Goal: Information Seeking & Learning: Learn about a topic

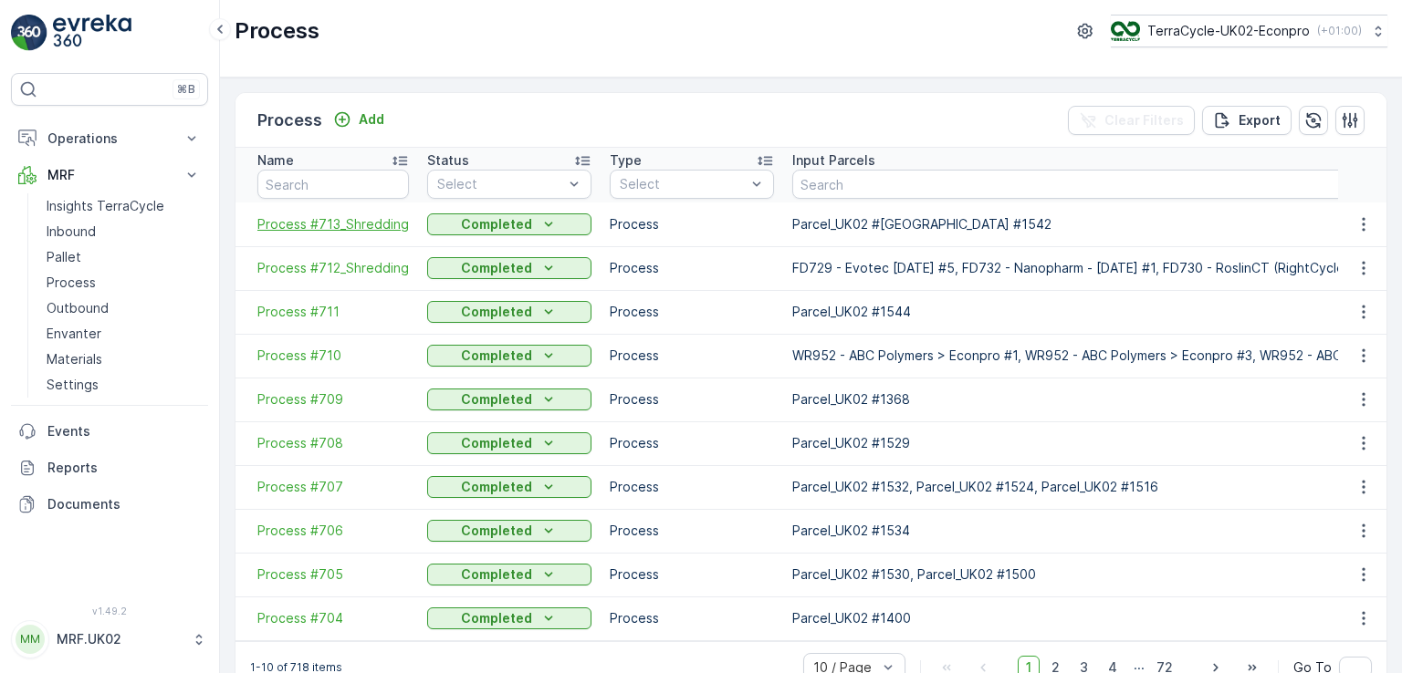
click at [321, 226] on span "Process #713_Shredding" at bounding box center [332, 224] width 151 height 18
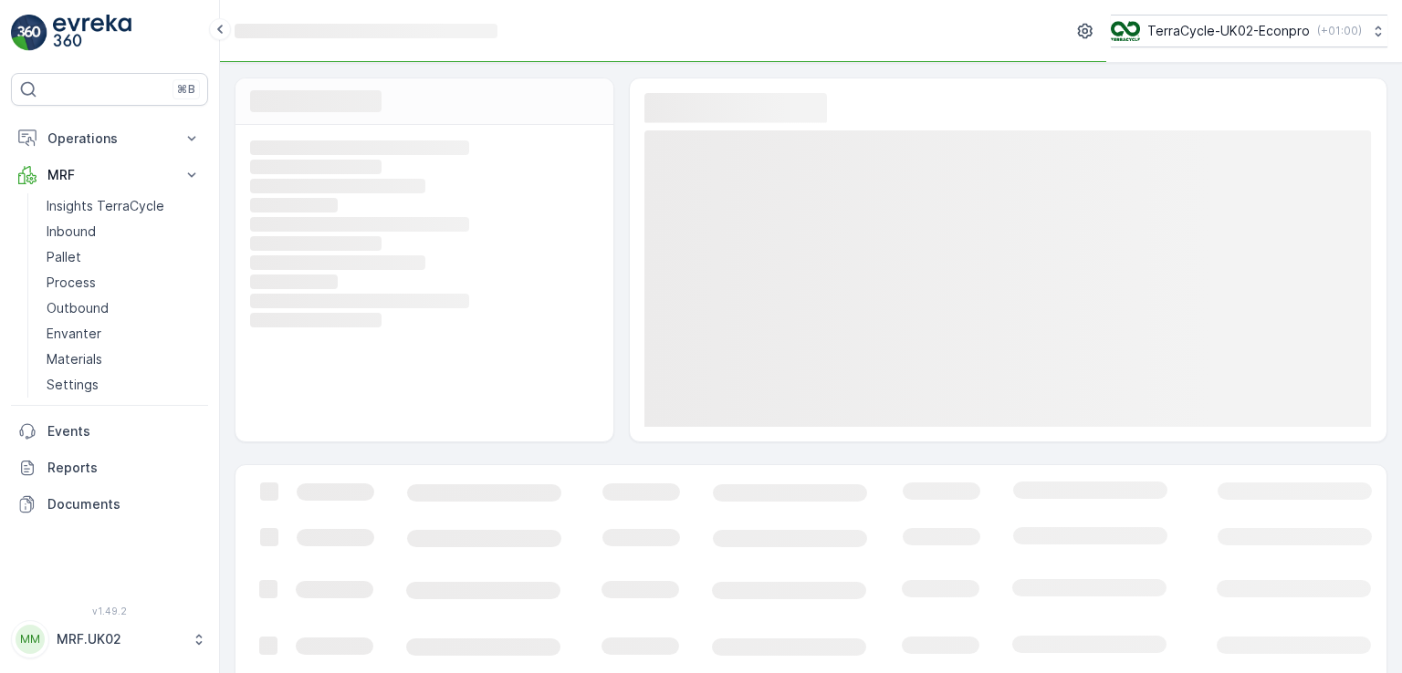
click at [321, 226] on rect at bounding box center [422, 224] width 344 height 16
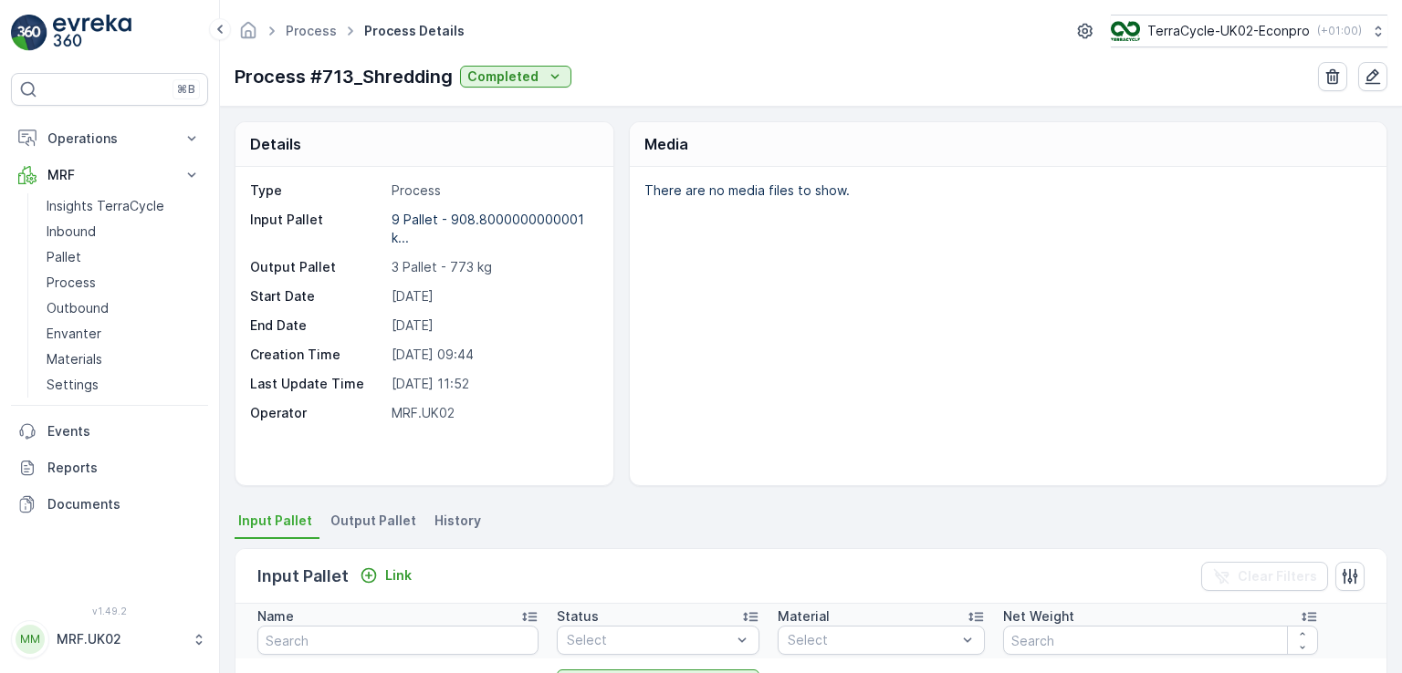
click at [676, 271] on div "There are no media files to show." at bounding box center [1008, 326] width 757 height 318
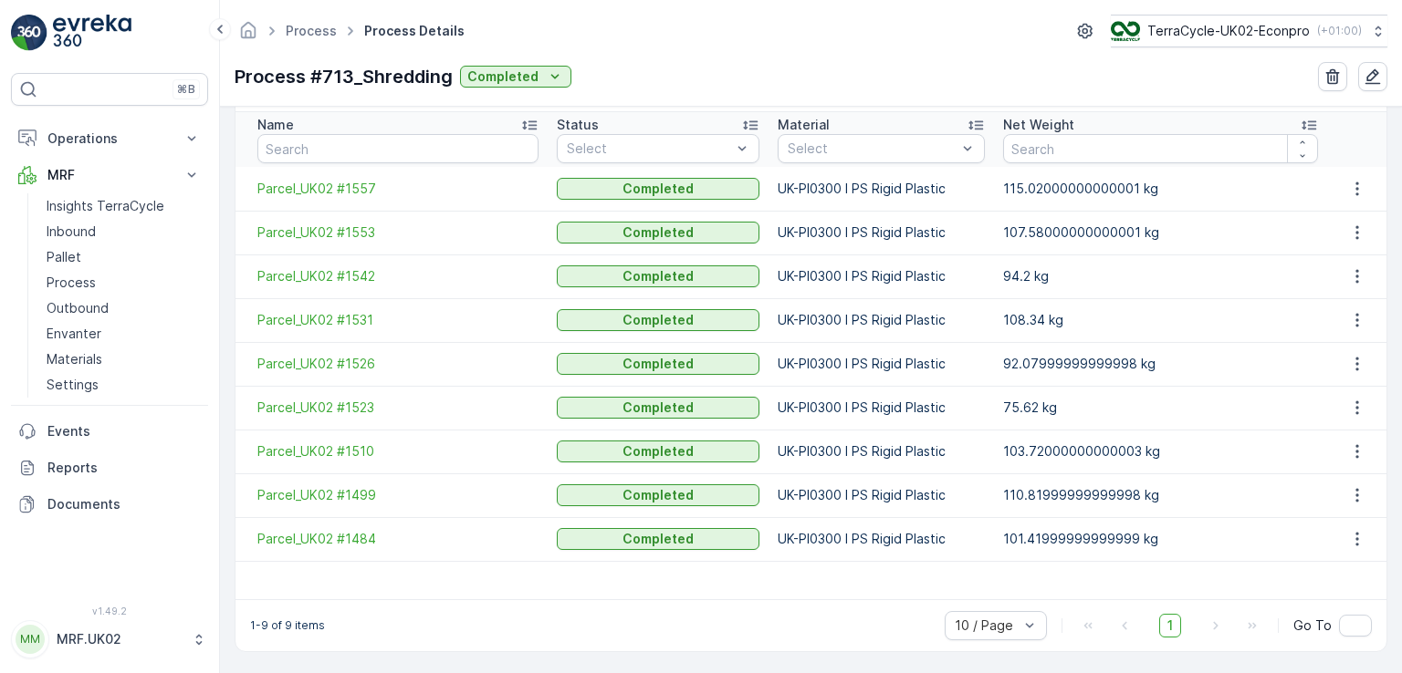
scroll to position [493, 0]
click at [434, 346] on td "Parcel_UK02 #1526" at bounding box center [391, 363] width 312 height 44
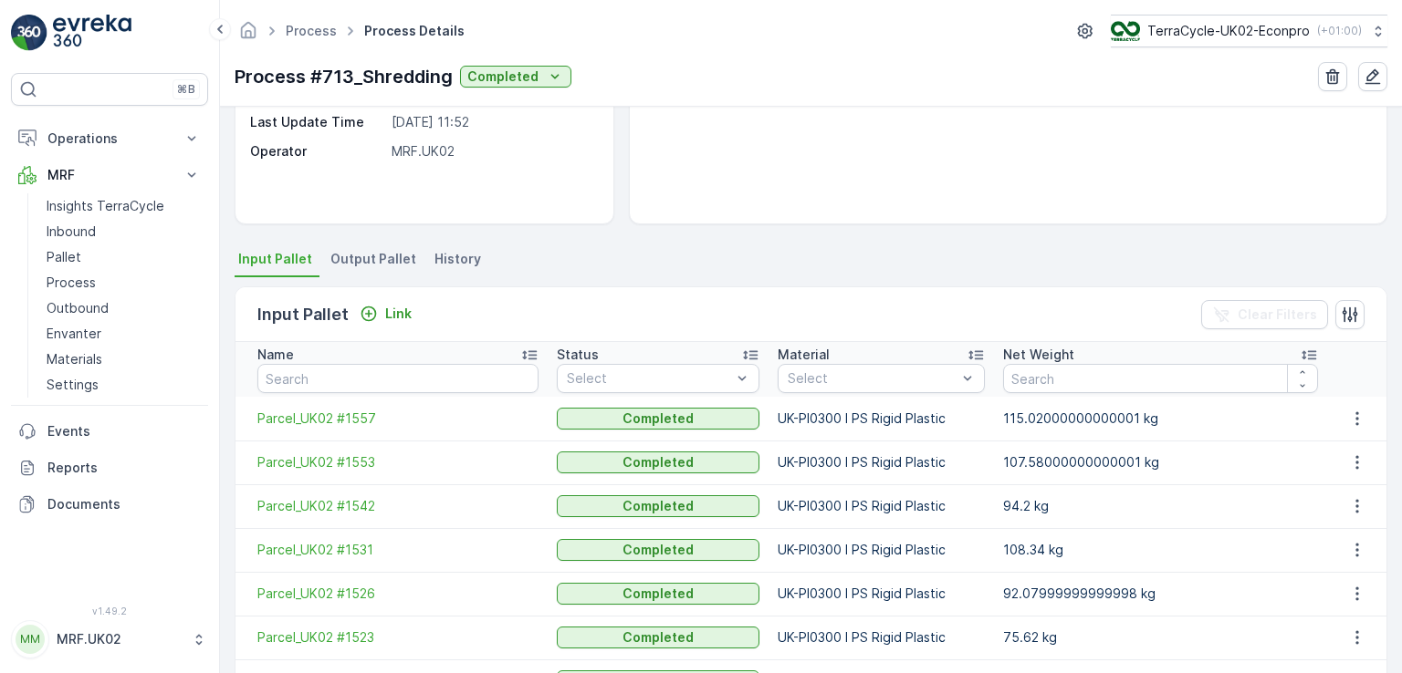
scroll to position [128, 0]
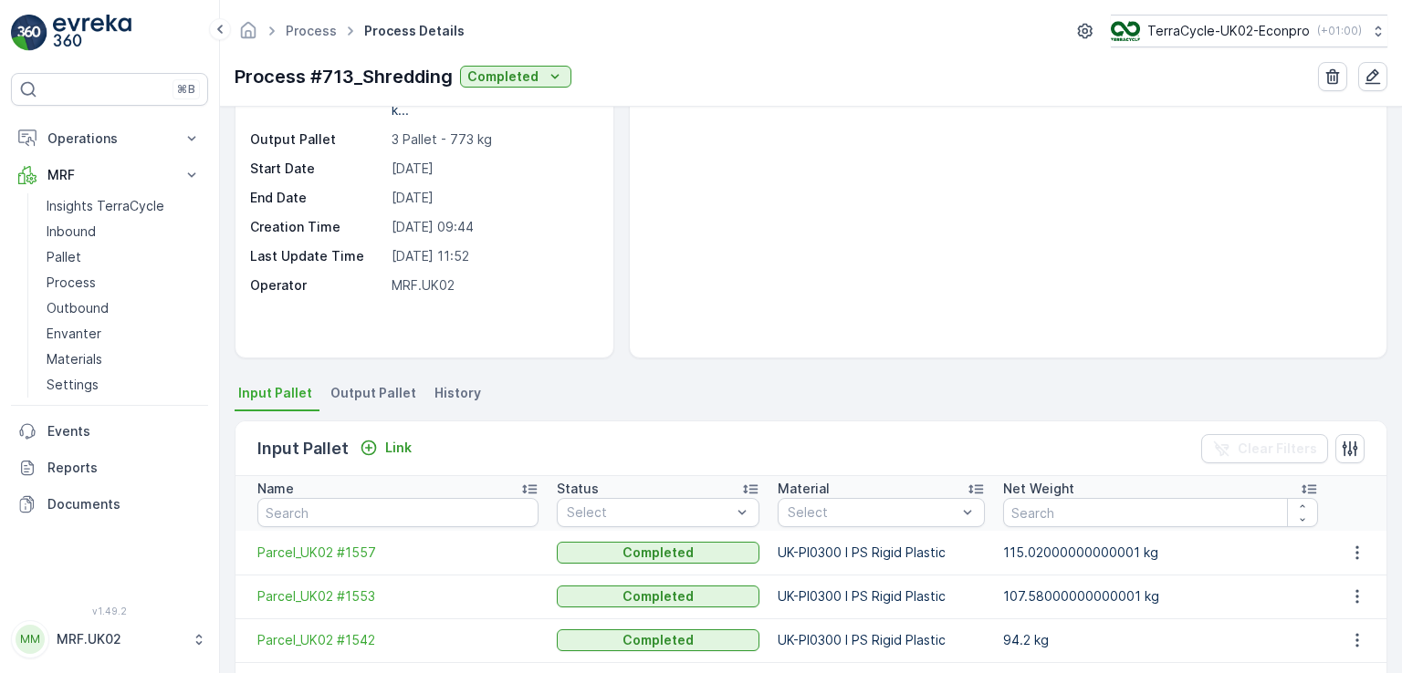
click at [390, 389] on span "Output Pallet" at bounding box center [373, 393] width 86 height 18
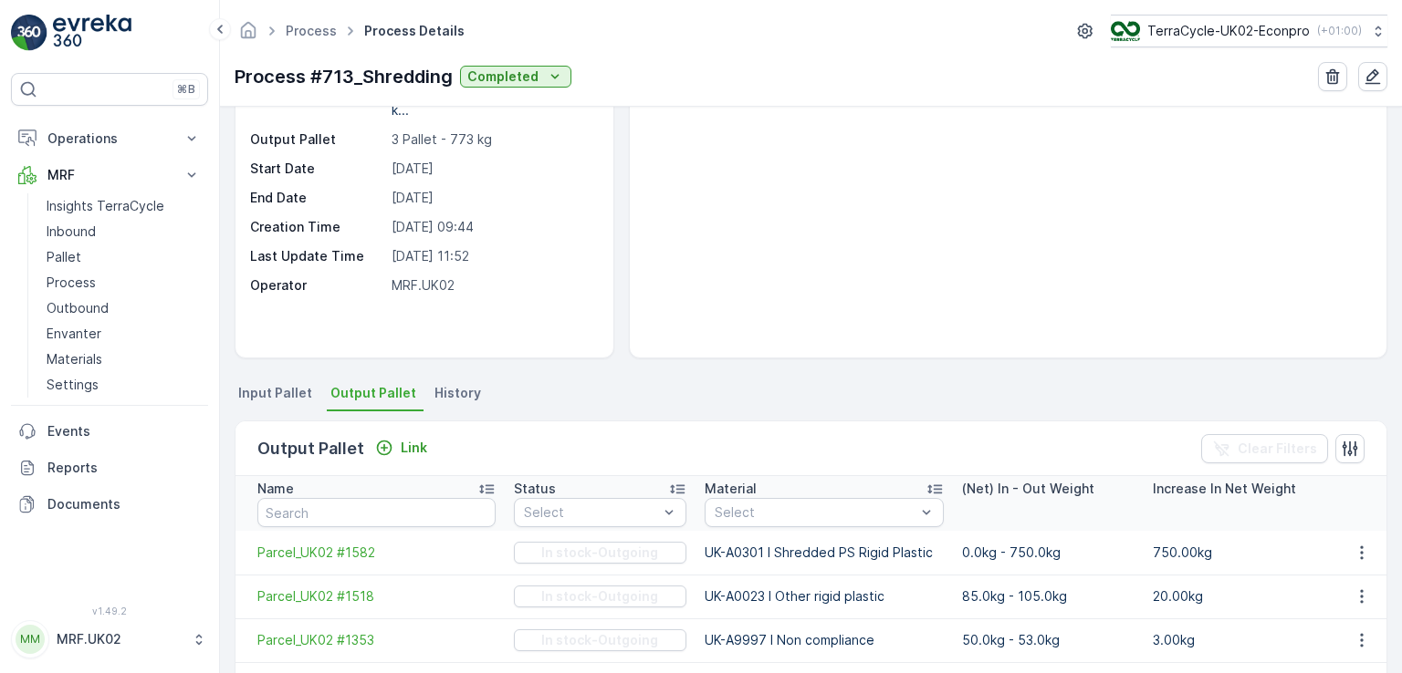
click at [639, 389] on ul "Input Pallet Output Pallet History" at bounding box center [811, 396] width 1153 height 31
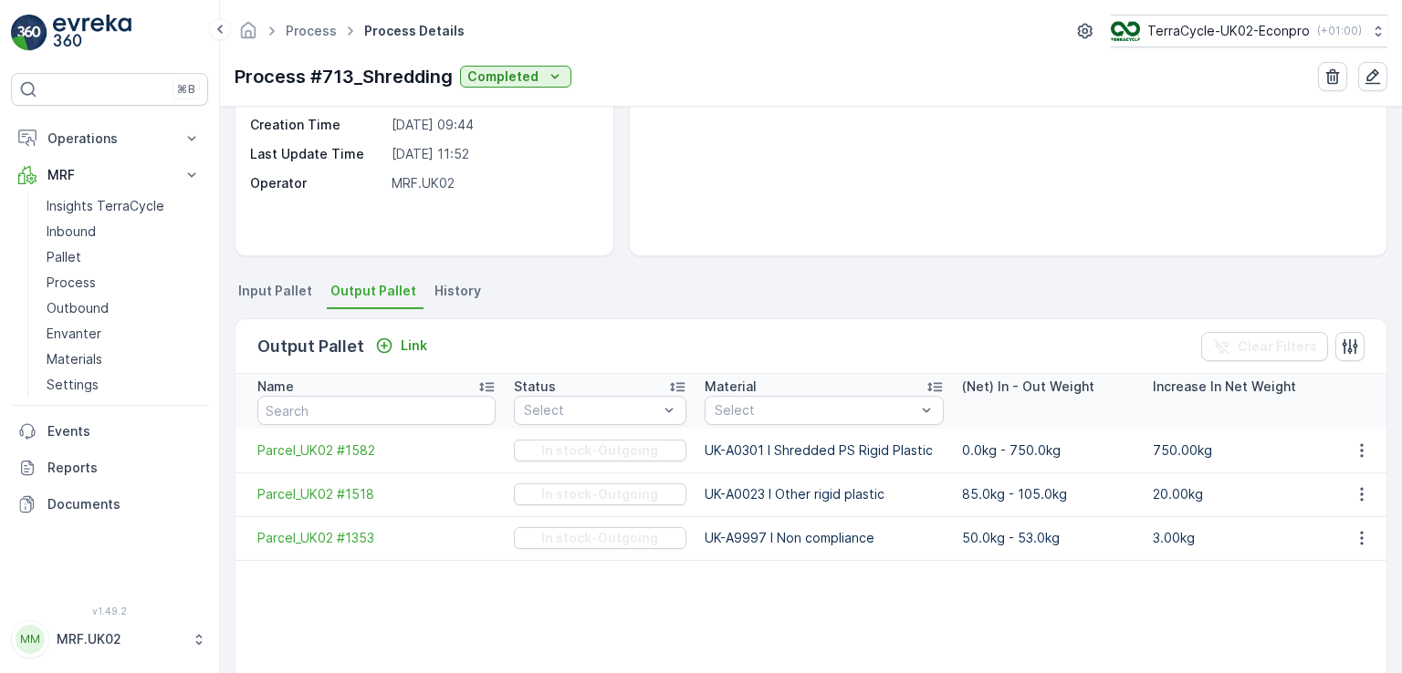
scroll to position [310, 0]
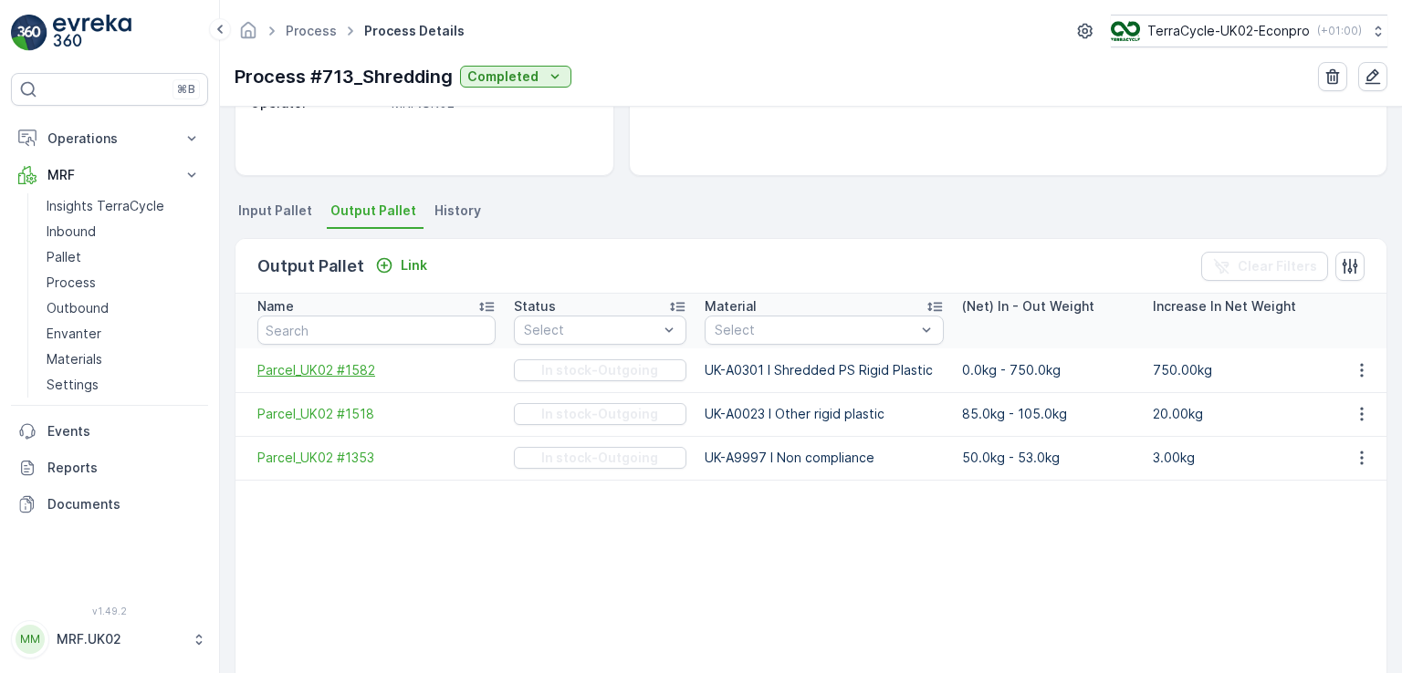
click at [371, 370] on span "Parcel_UK02 #1582" at bounding box center [376, 370] width 238 height 18
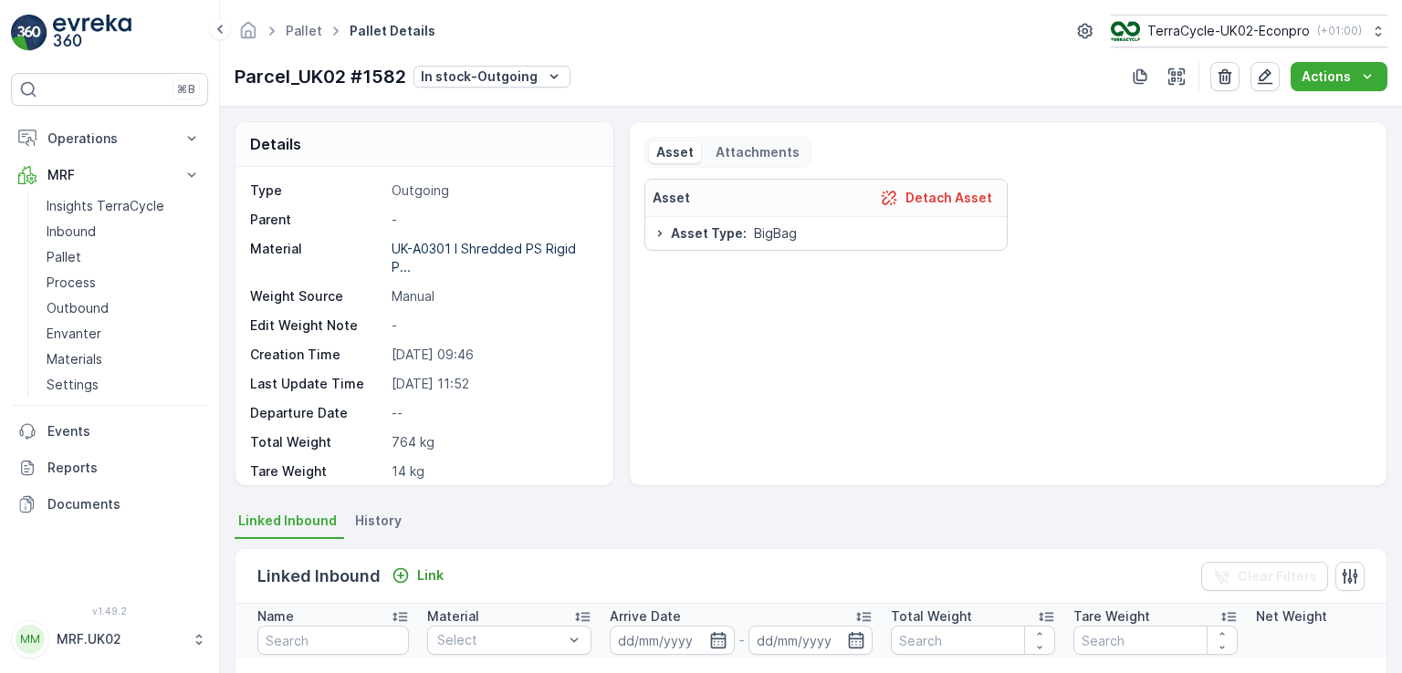
click at [723, 363] on div "Asset Detach Asset Asset Type : BigBag" at bounding box center [1007, 325] width 727 height 292
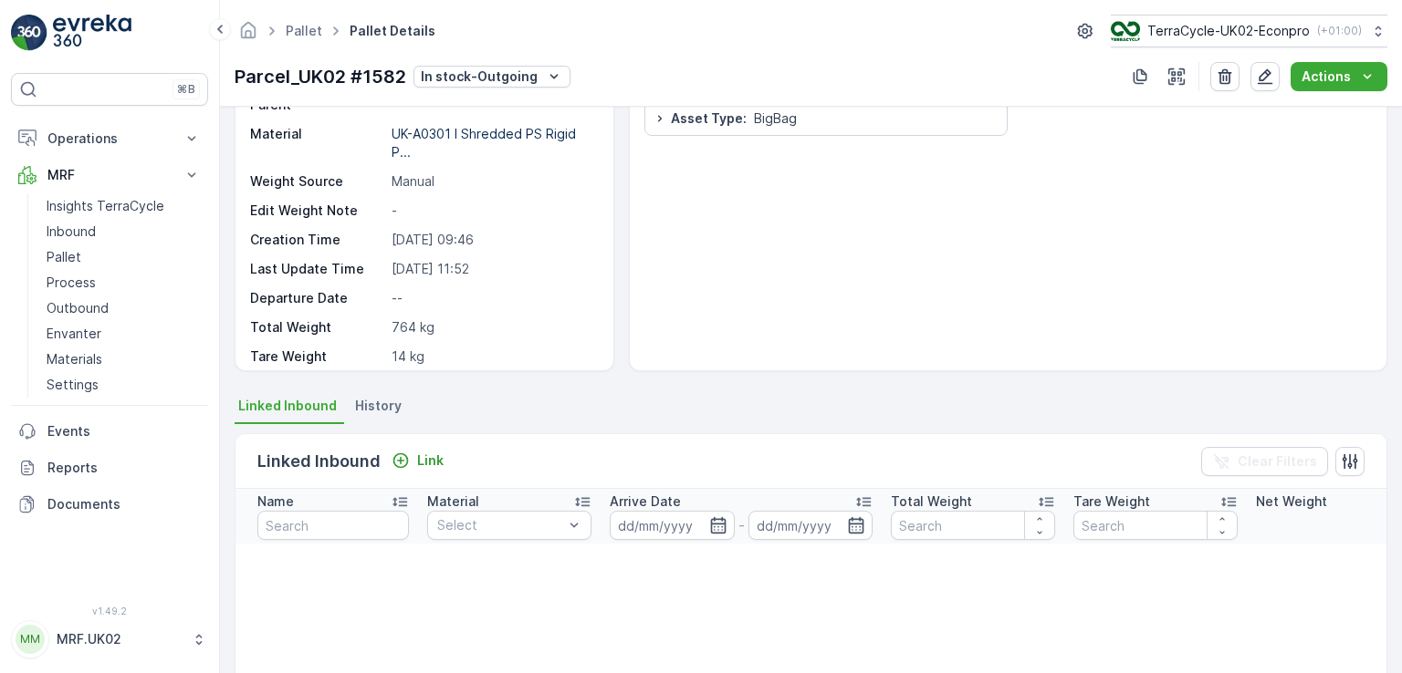
scroll to position [146, 0]
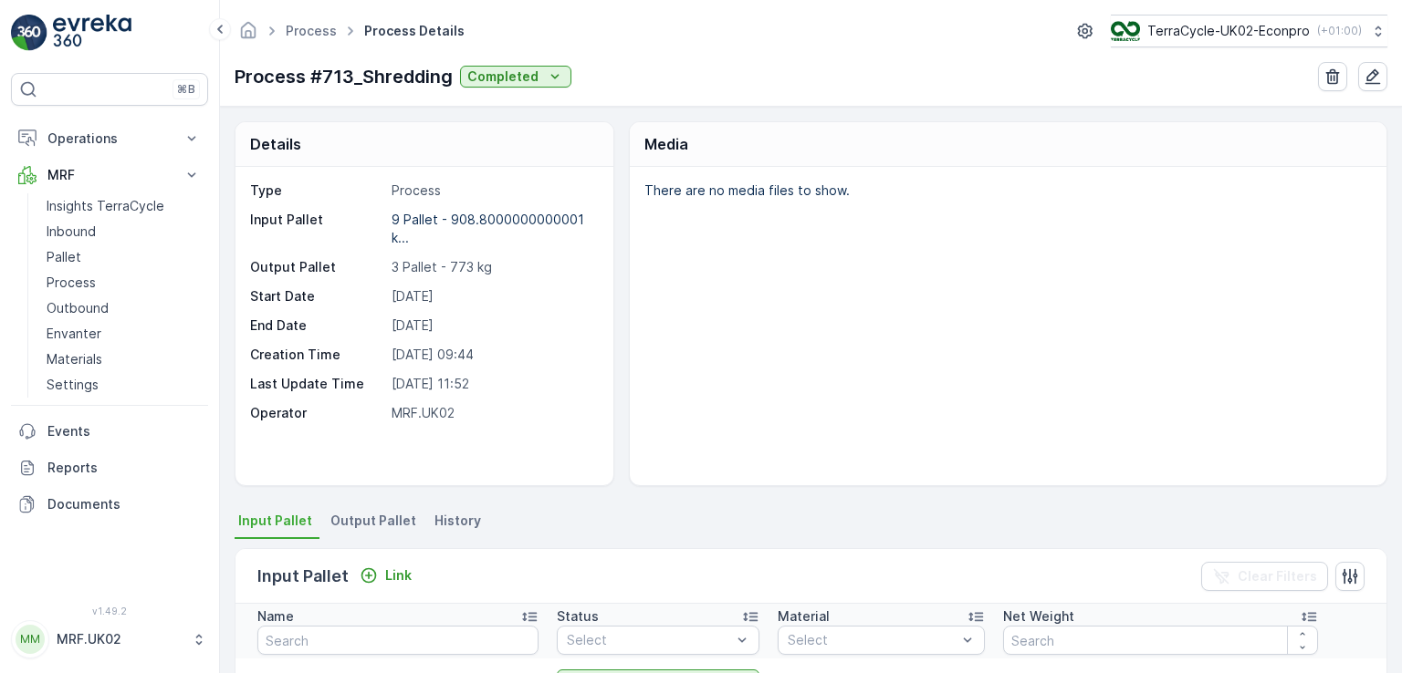
click at [387, 521] on span "Output Pallet" at bounding box center [373, 521] width 86 height 18
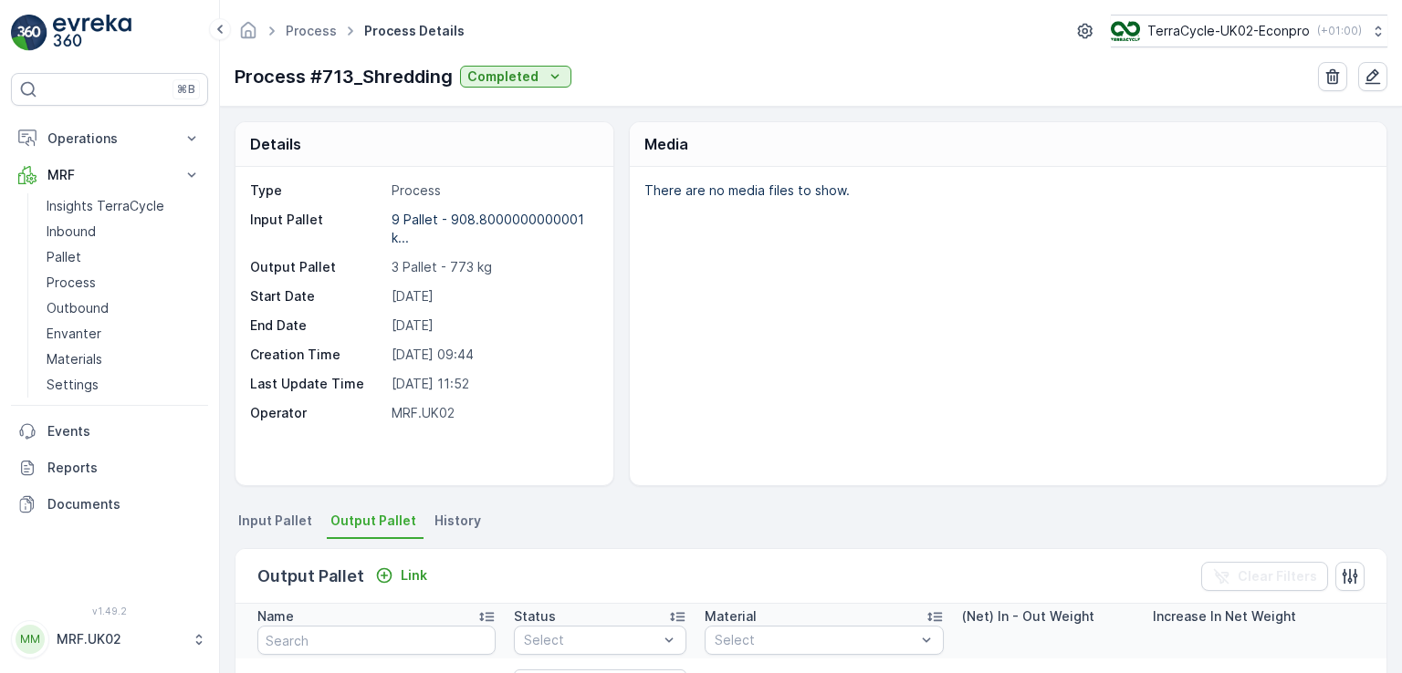
click at [619, 497] on div "Details Type Process Input Pallet 9 Pallet - 908.8000000000001 k... Output Pall…" at bounding box center [811, 390] width 1182 height 567
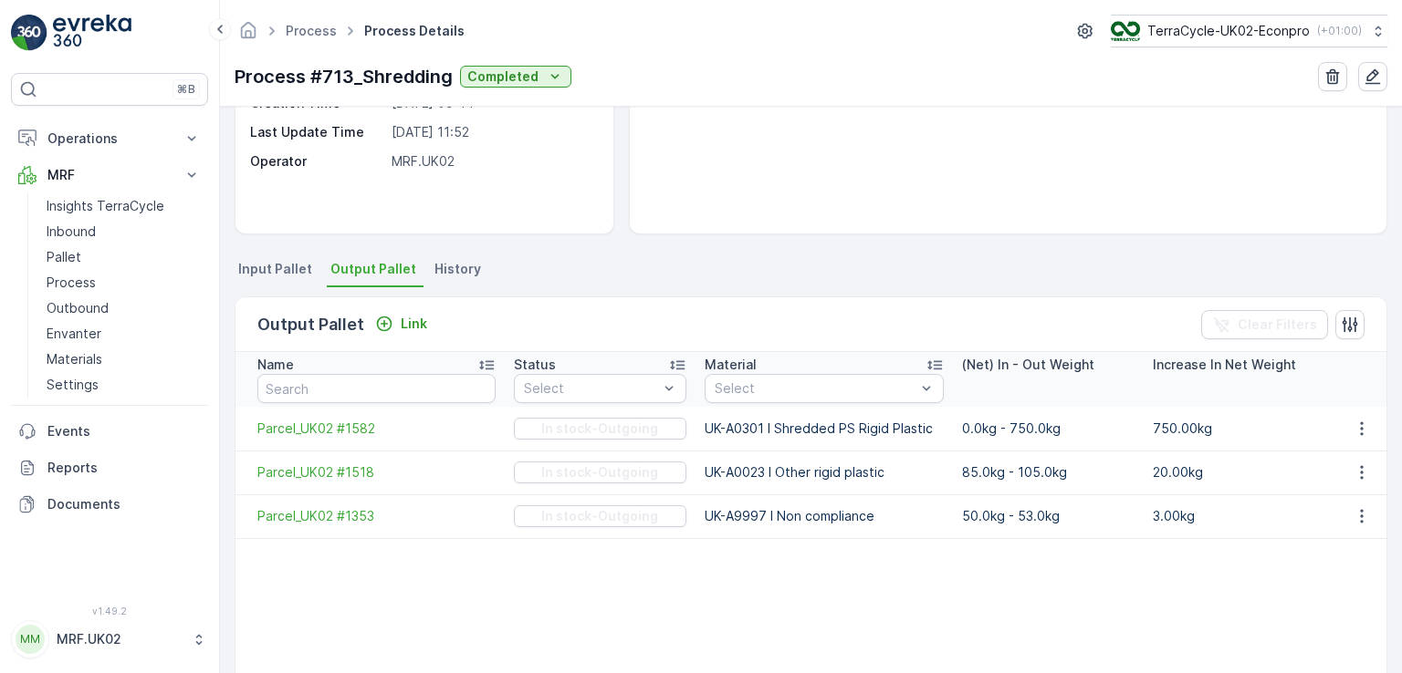
scroll to position [256, 0]
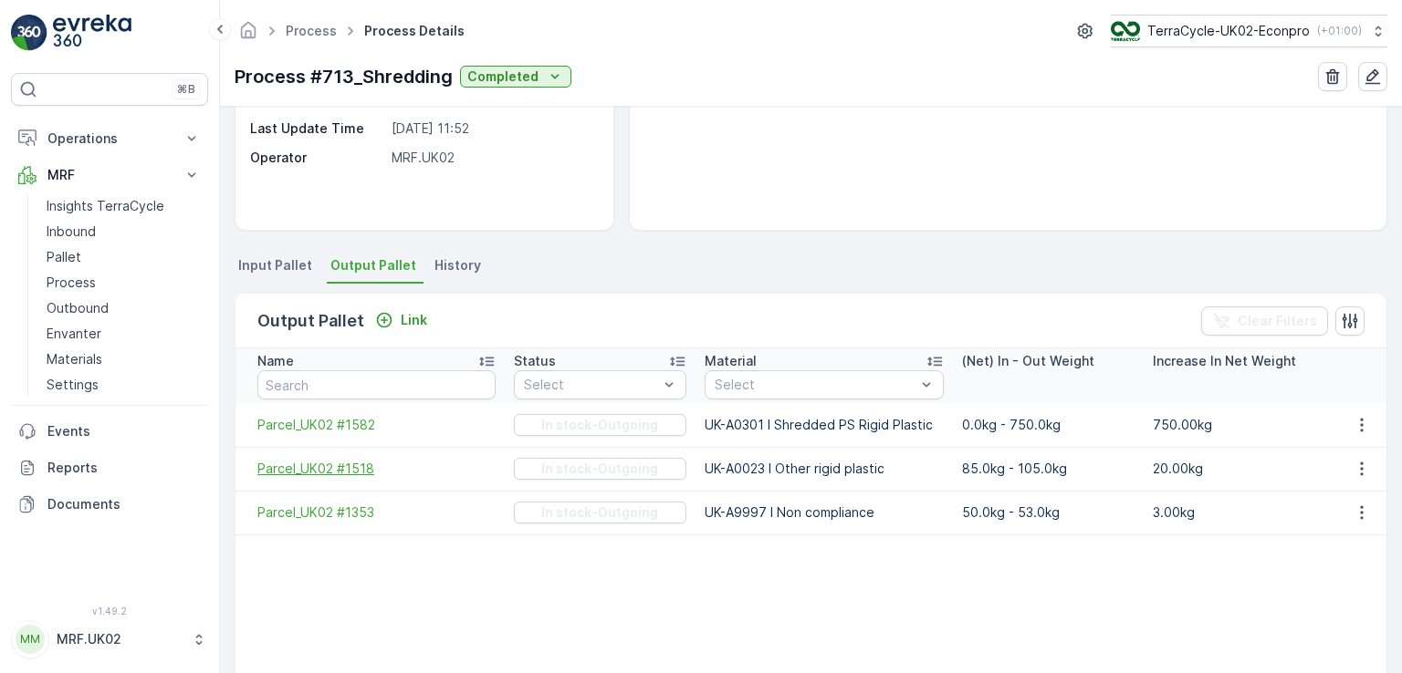
click at [363, 465] on span "Parcel_UK02 #1518" at bounding box center [376, 469] width 238 height 18
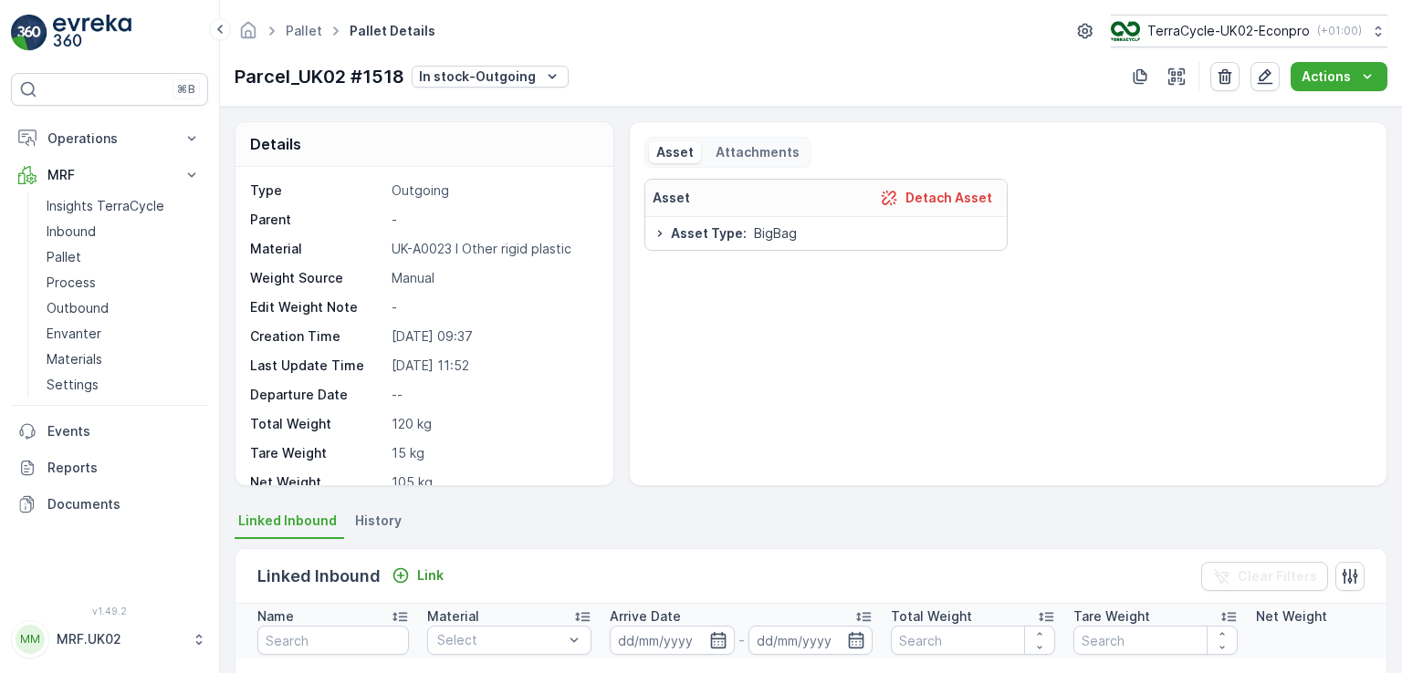
click at [644, 399] on div "Asset Detach Asset Asset Type : BigBag" at bounding box center [1007, 325] width 727 height 292
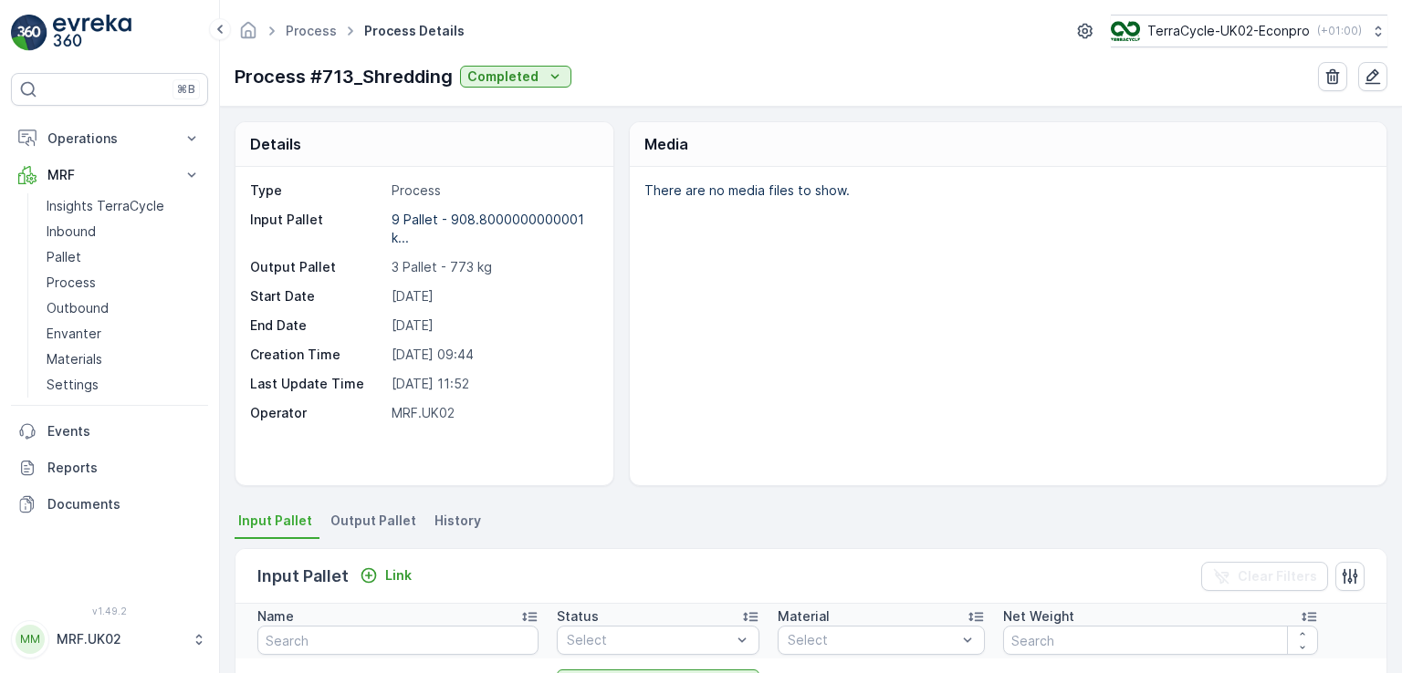
click at [397, 519] on span "Output Pallet" at bounding box center [373, 521] width 86 height 18
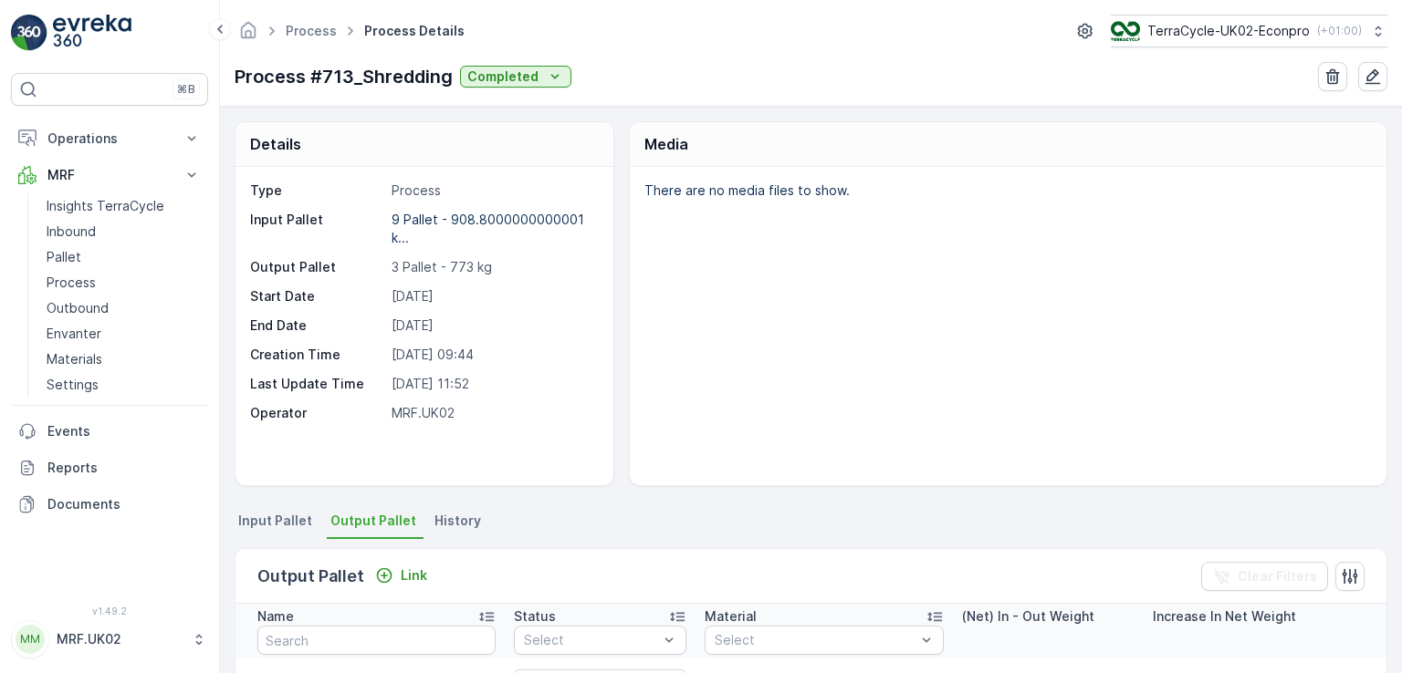
click at [662, 446] on div "There are no media files to show." at bounding box center [1008, 326] width 757 height 318
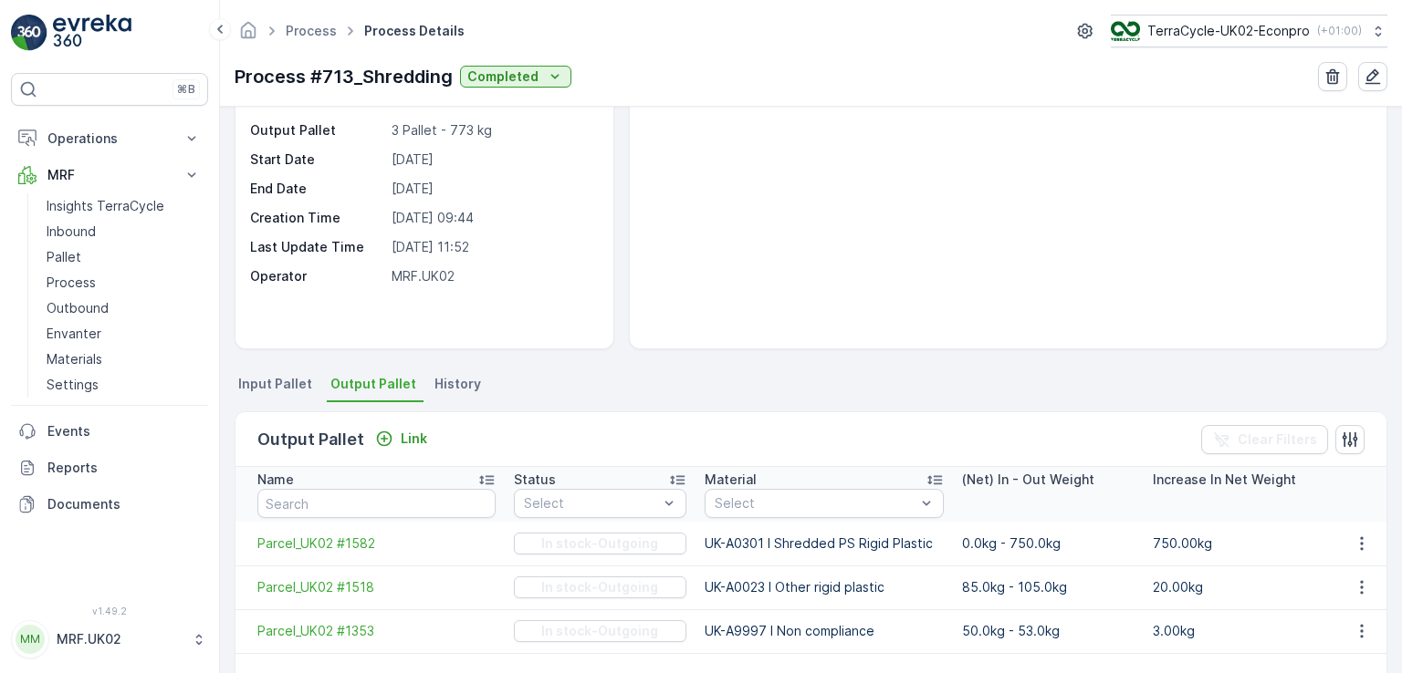
scroll to position [183, 0]
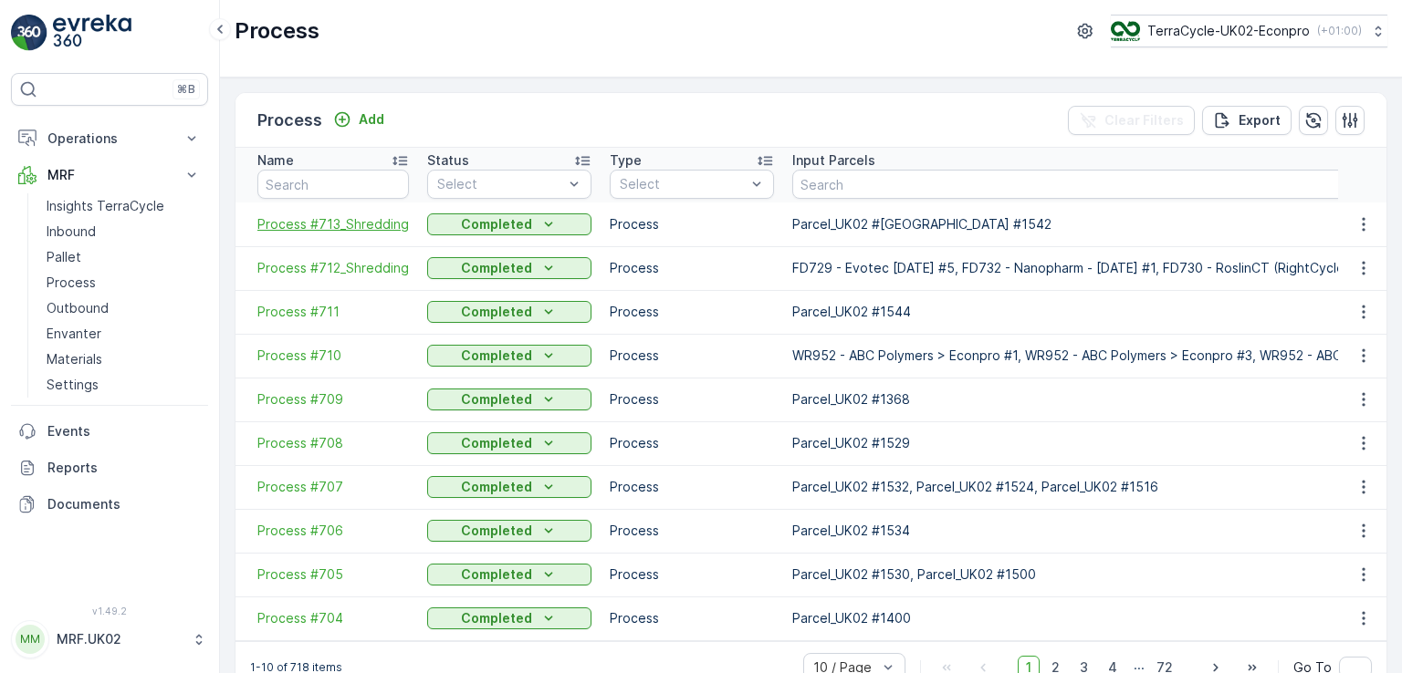
click at [378, 221] on span "Process #713_Shredding" at bounding box center [332, 224] width 151 height 18
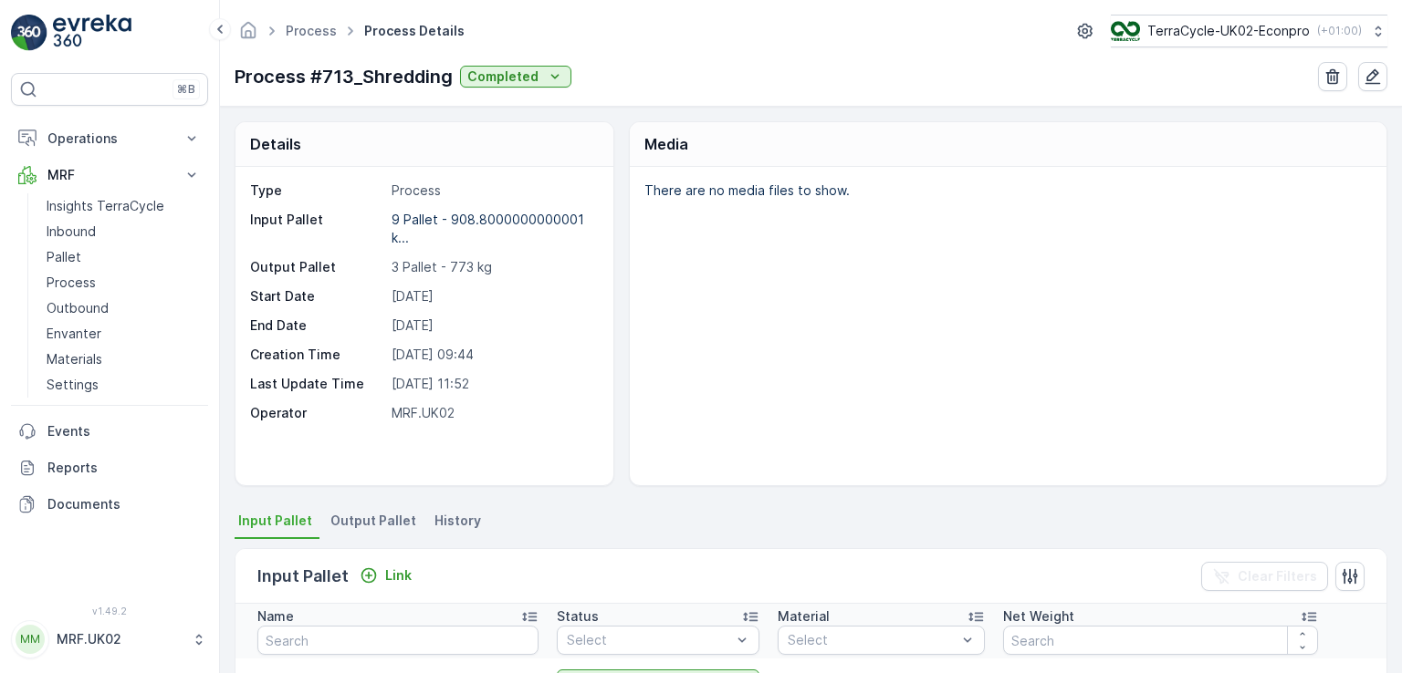
click at [391, 517] on span "Output Pallet" at bounding box center [373, 521] width 86 height 18
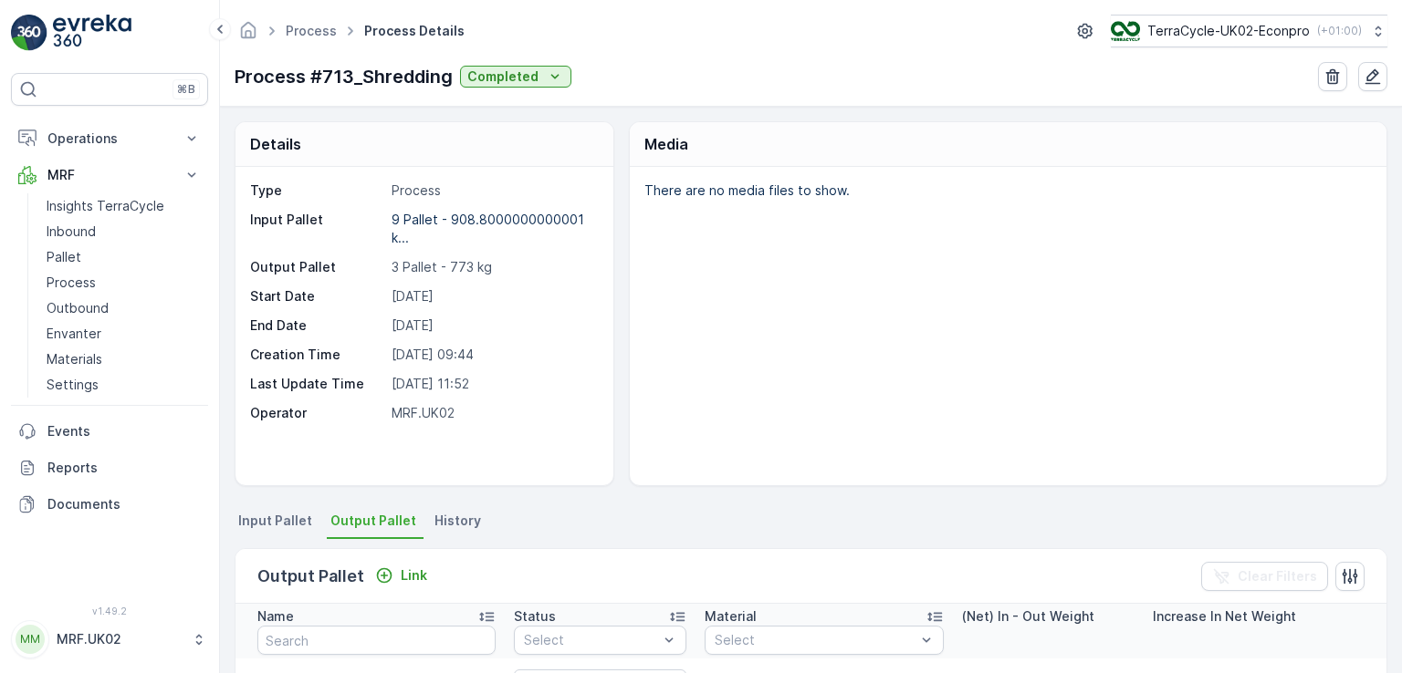
click at [883, 497] on div "Details Type Process Input Pallet 9 Pallet - 908.8000000000001 k... Output Pall…" at bounding box center [811, 390] width 1182 height 567
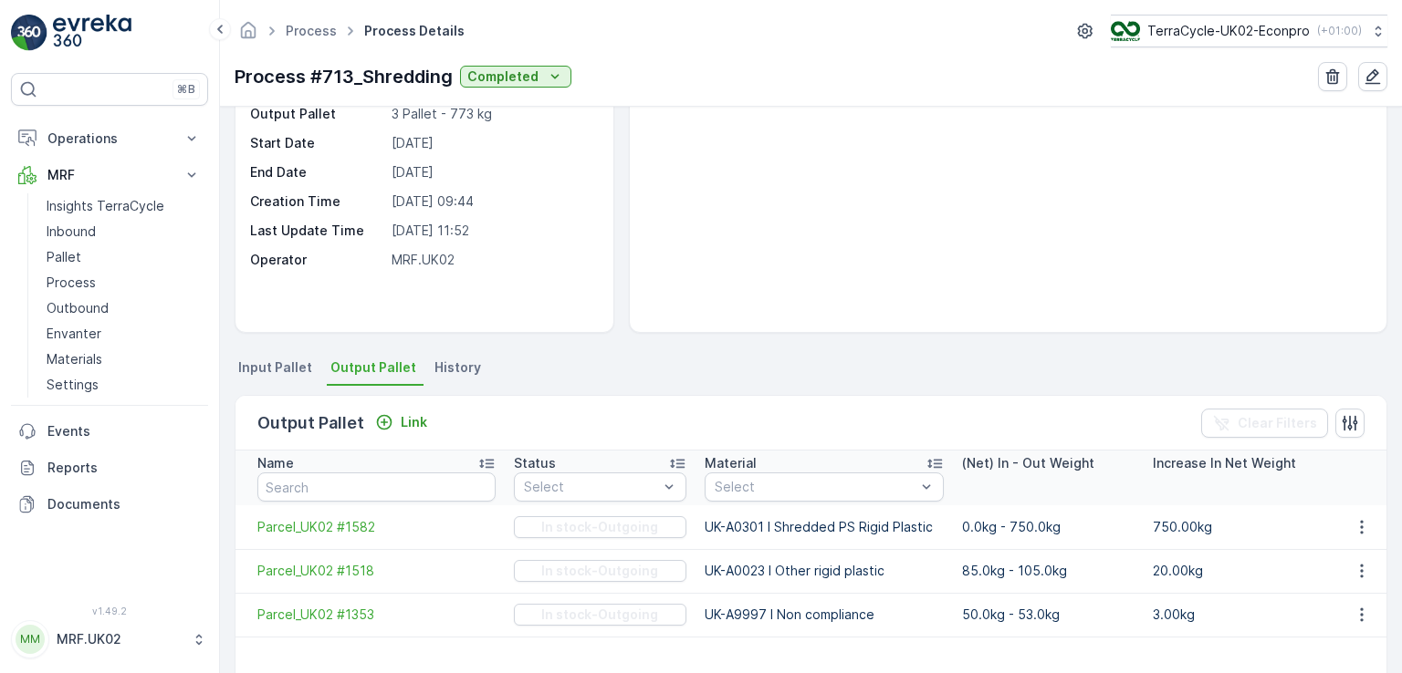
scroll to position [183, 0]
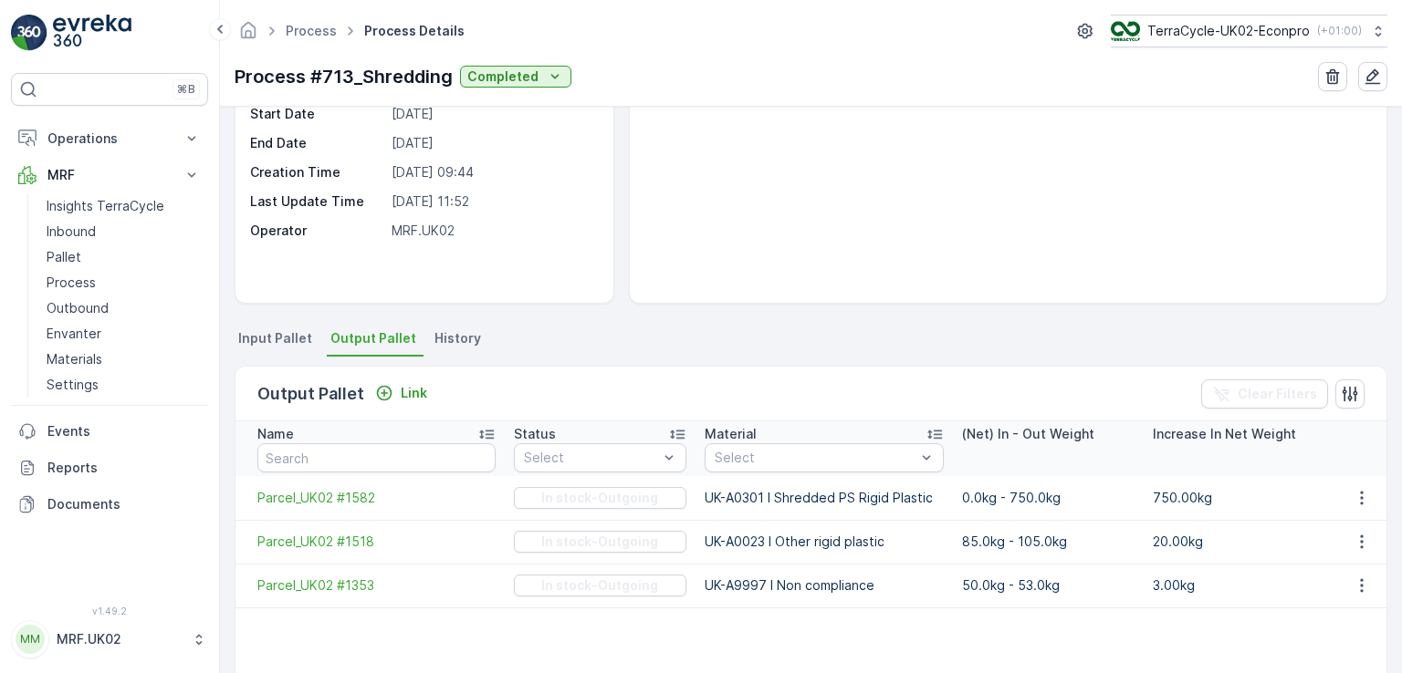
click at [51, 20] on link at bounding box center [109, 33] width 197 height 37
